Goal: Information Seeking & Learning: Understand process/instructions

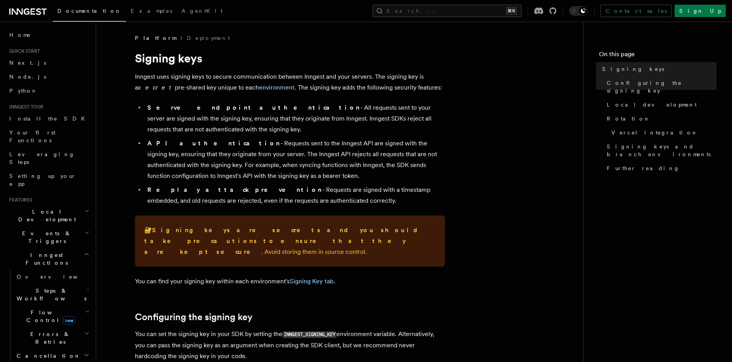
click at [189, 58] on h1 "Signing keys" at bounding box center [290, 58] width 310 height 14
click at [621, 71] on span "Signing keys" at bounding box center [633, 69] width 62 height 8
click at [620, 115] on span "Rotation" at bounding box center [627, 119] width 43 height 8
click at [177, 57] on h1 "Signing keys" at bounding box center [290, 58] width 310 height 14
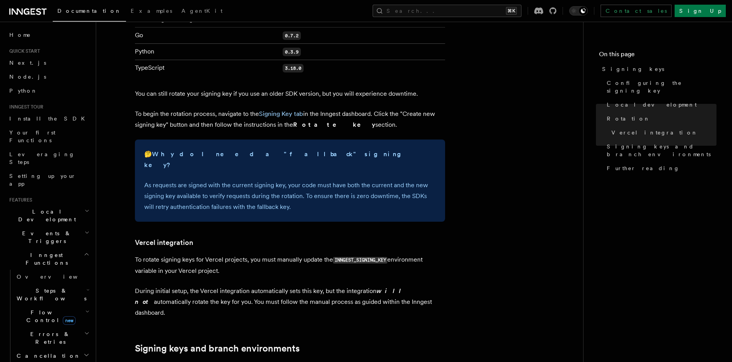
scroll to position [590, 0]
click at [281, 111] on link "Signing Key tab" at bounding box center [281, 114] width 44 height 7
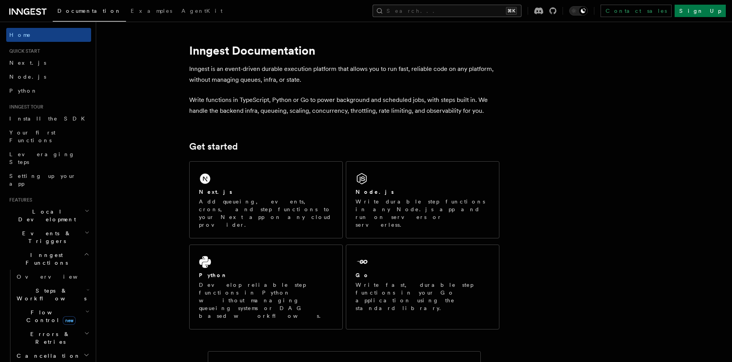
click at [465, 10] on button "Search... ⌘K" at bounding box center [446, 11] width 149 height 12
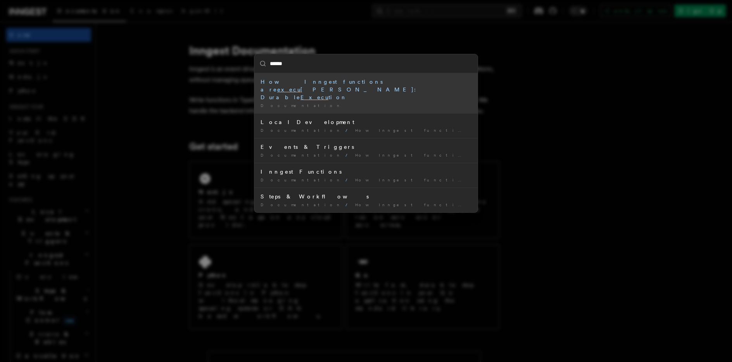
type input "*******"
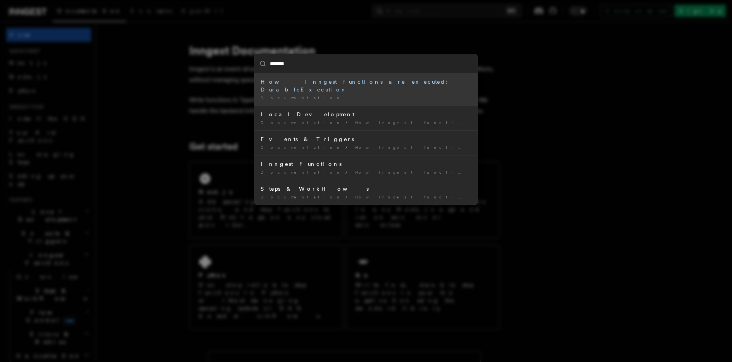
click at [327, 81] on div "How Inngest functions are executed: Durable Executi on" at bounding box center [365, 85] width 211 height 15
